Goal: Task Accomplishment & Management: Use online tool/utility

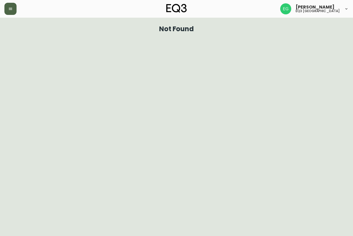
click at [14, 7] on button "button" at bounding box center [10, 9] width 12 height 12
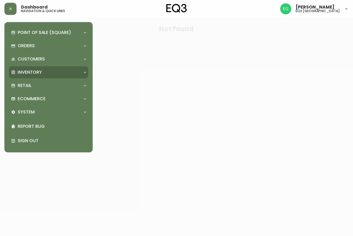
click at [60, 74] on div "Inventory" at bounding box center [46, 72] width 70 height 6
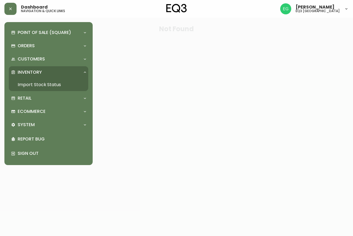
click at [105, 62] on div at bounding box center [176, 118] width 353 height 236
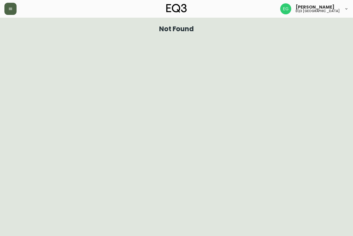
drag, startPoint x: 7, startPoint y: 7, endPoint x: 9, endPoint y: 12, distance: 5.0
click at [8, 7] on button "button" at bounding box center [10, 9] width 12 height 12
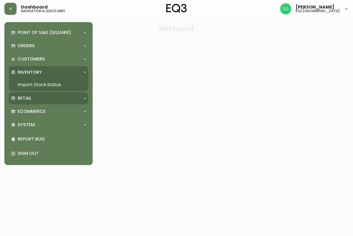
click at [33, 95] on div "Retail" at bounding box center [46, 98] width 70 height 6
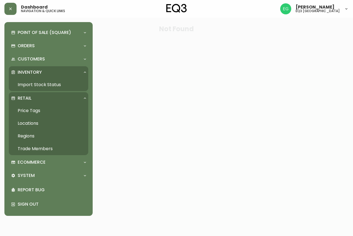
click at [57, 111] on link "Price Tags" at bounding box center [48, 110] width 79 height 13
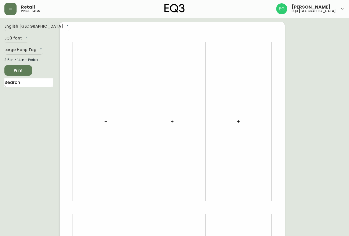
click at [36, 83] on input "text" at bounding box center [28, 82] width 49 height 9
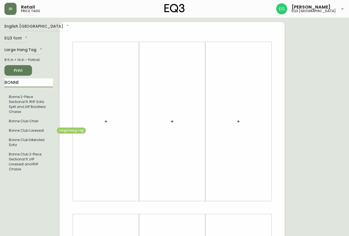
type input "BONNE"
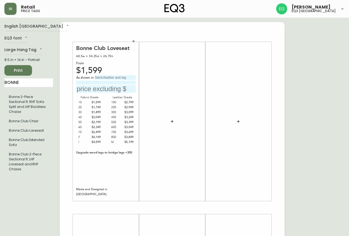
click at [113, 88] on input "text" at bounding box center [106, 88] width 60 height 7
type input "$3699"
click at [118, 77] on input "text" at bounding box center [115, 77] width 41 height 4
type input "D"
type input "[PERSON_NAME]"
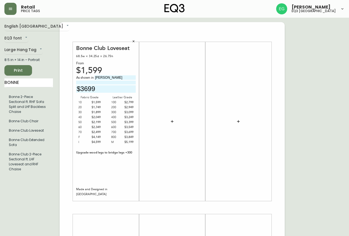
click at [120, 83] on input at bounding box center [106, 83] width 60 height 4
type input "BLACK PEG LEGS"
click at [11, 70] on span "Print" at bounding box center [18, 70] width 19 height 7
